Goal: Download file/media

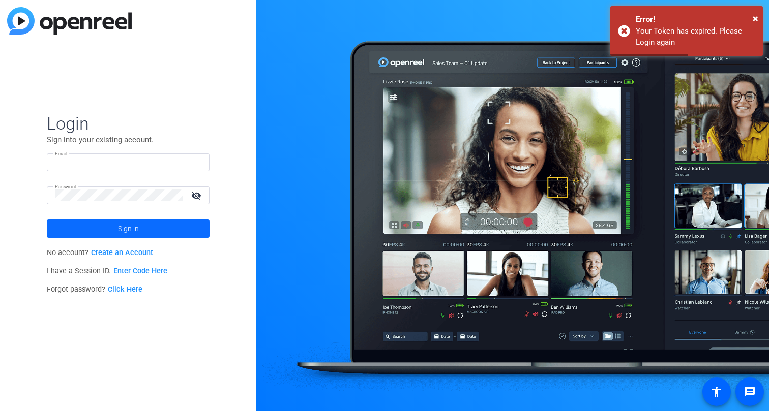
type input "[PERSON_NAME][EMAIL_ADDRESS][PERSON_NAME][DOMAIN_NAME]"
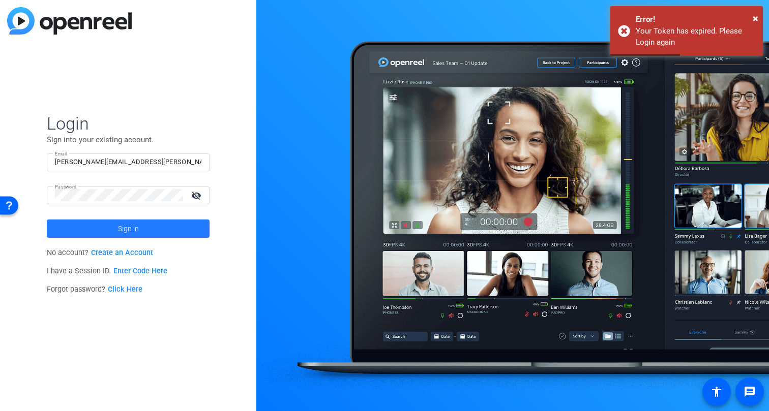
click at [153, 237] on span at bounding box center [128, 229] width 163 height 24
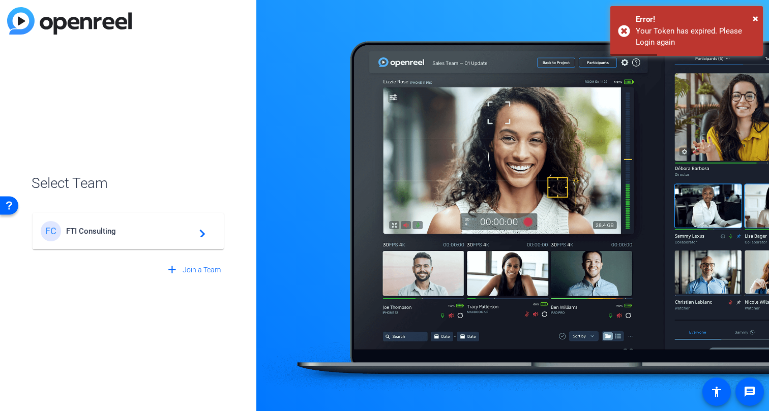
click at [158, 228] on span "FTI Consulting" at bounding box center [129, 231] width 127 height 9
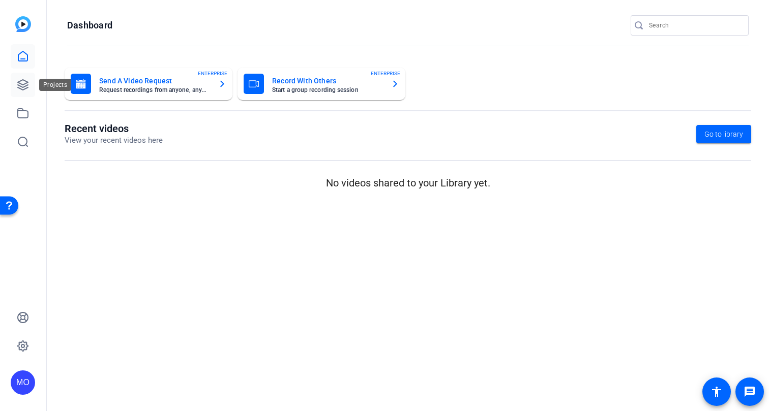
click at [24, 91] on link at bounding box center [23, 85] width 24 height 24
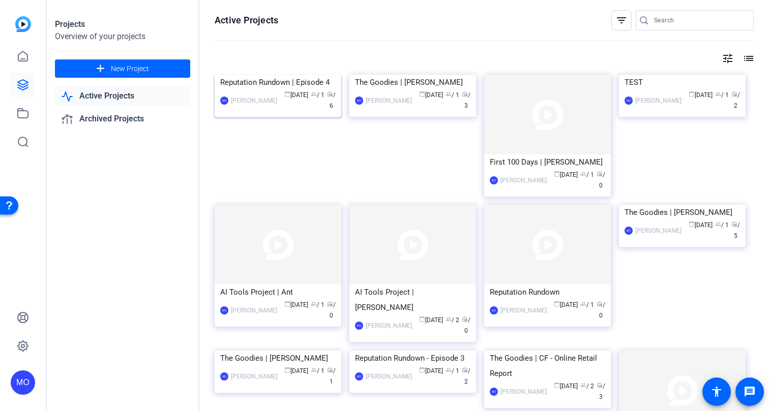
click at [273, 75] on img at bounding box center [278, 75] width 127 height 0
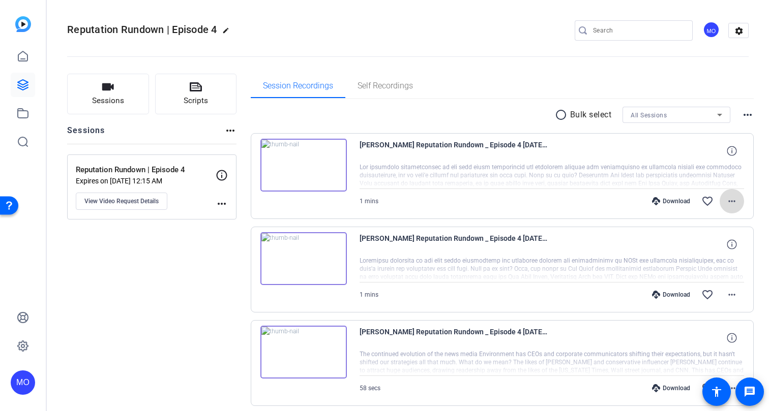
click at [730, 201] on mat-icon "more_horiz" at bounding box center [732, 201] width 12 height 12
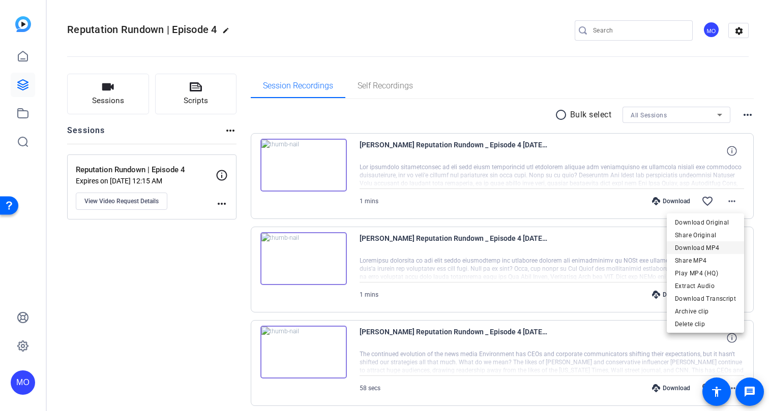
click at [713, 243] on span "Download MP4" at bounding box center [705, 248] width 61 height 12
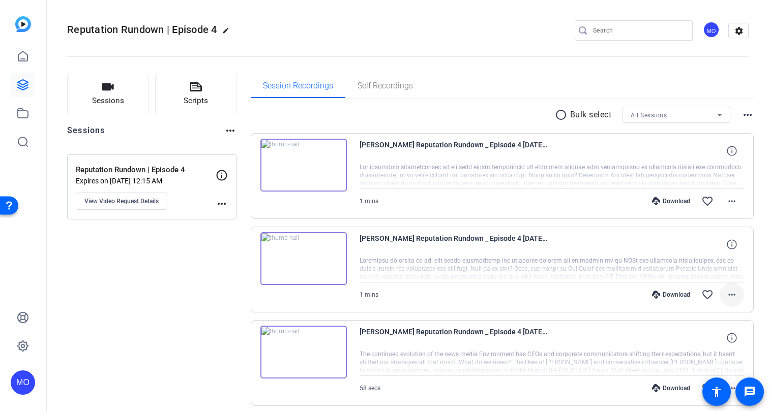
click at [735, 292] on mat-icon "more_horiz" at bounding box center [732, 295] width 12 height 12
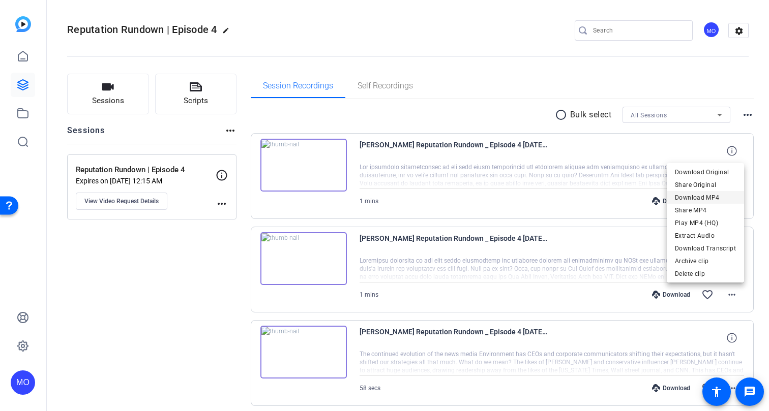
click at [709, 199] on span "Download MP4" at bounding box center [705, 198] width 61 height 12
